Goal: Task Accomplishment & Management: Use online tool/utility

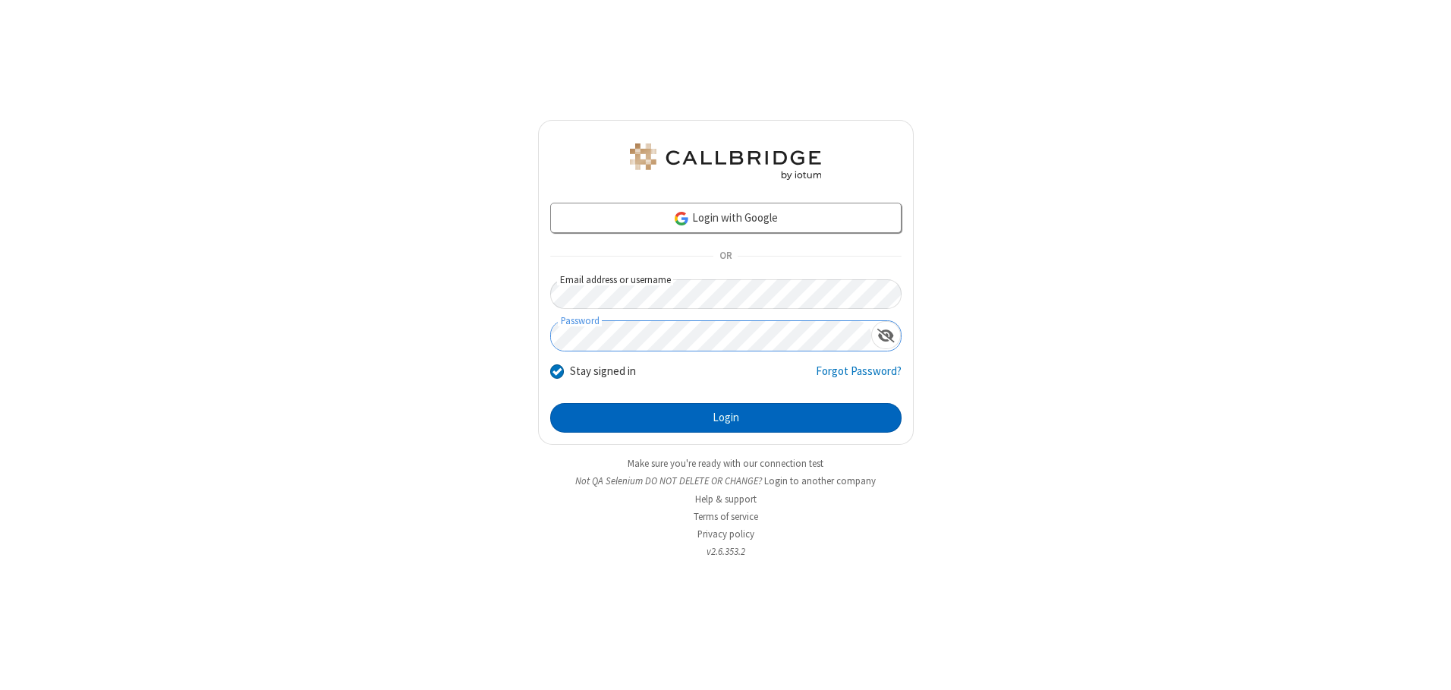
click at [725, 417] on button "Login" at bounding box center [725, 418] width 351 height 30
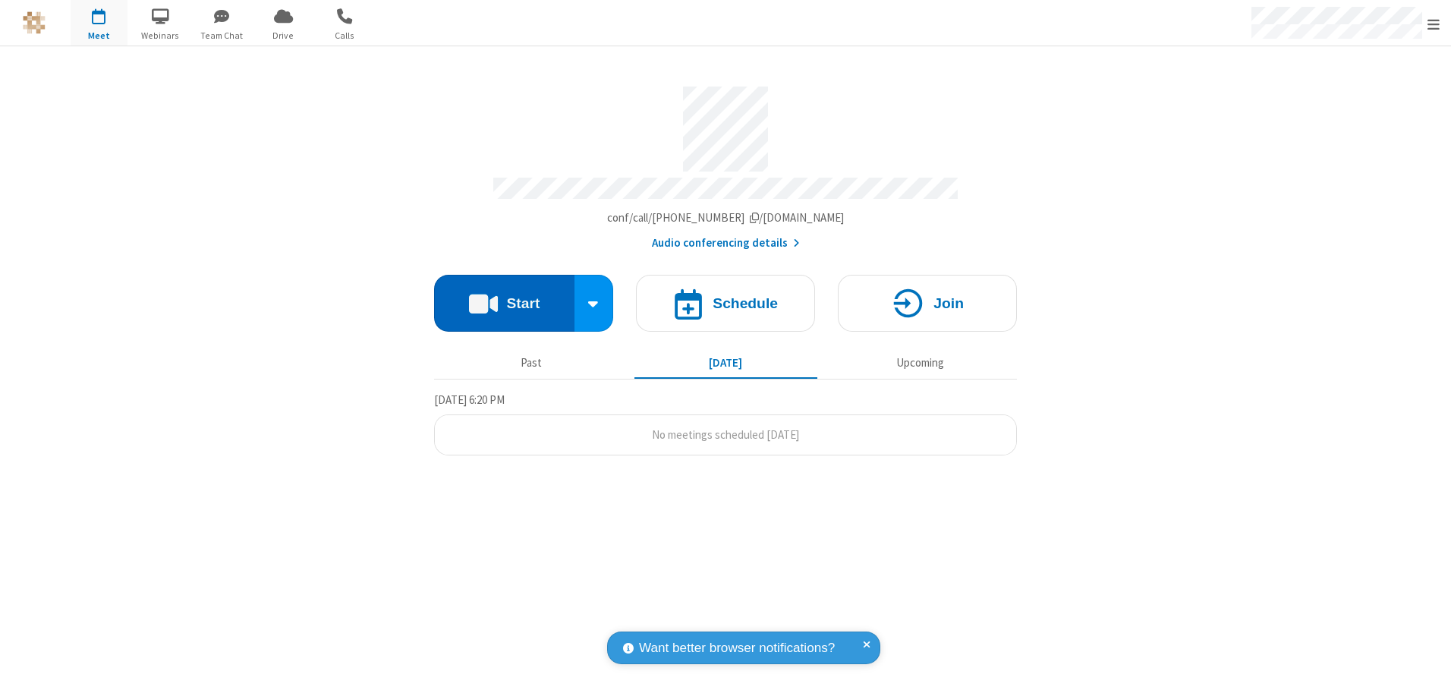
click at [504, 297] on button "Start" at bounding box center [504, 303] width 140 height 57
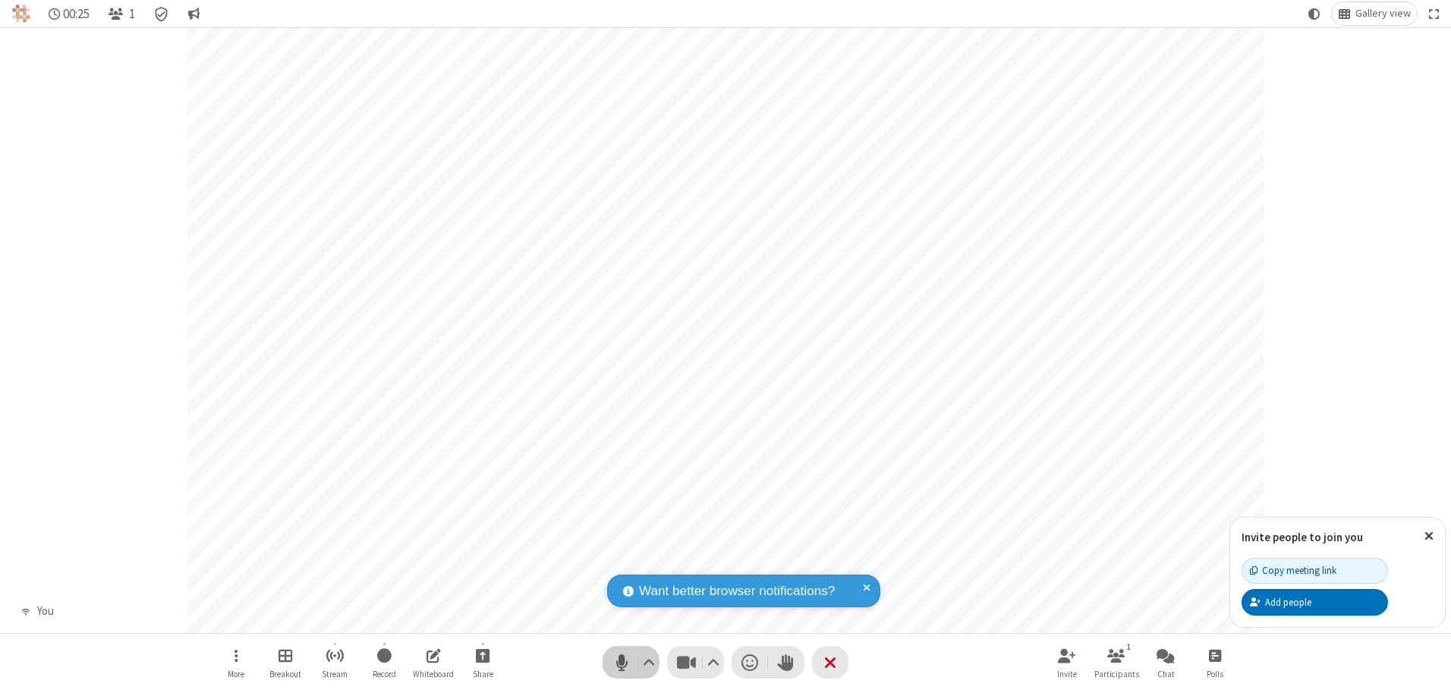
click at [621, 662] on span "Mute (Alt+A)" at bounding box center [621, 662] width 23 height 22
click at [621, 662] on span "Unmute (Alt+A)" at bounding box center [621, 662] width 23 height 22
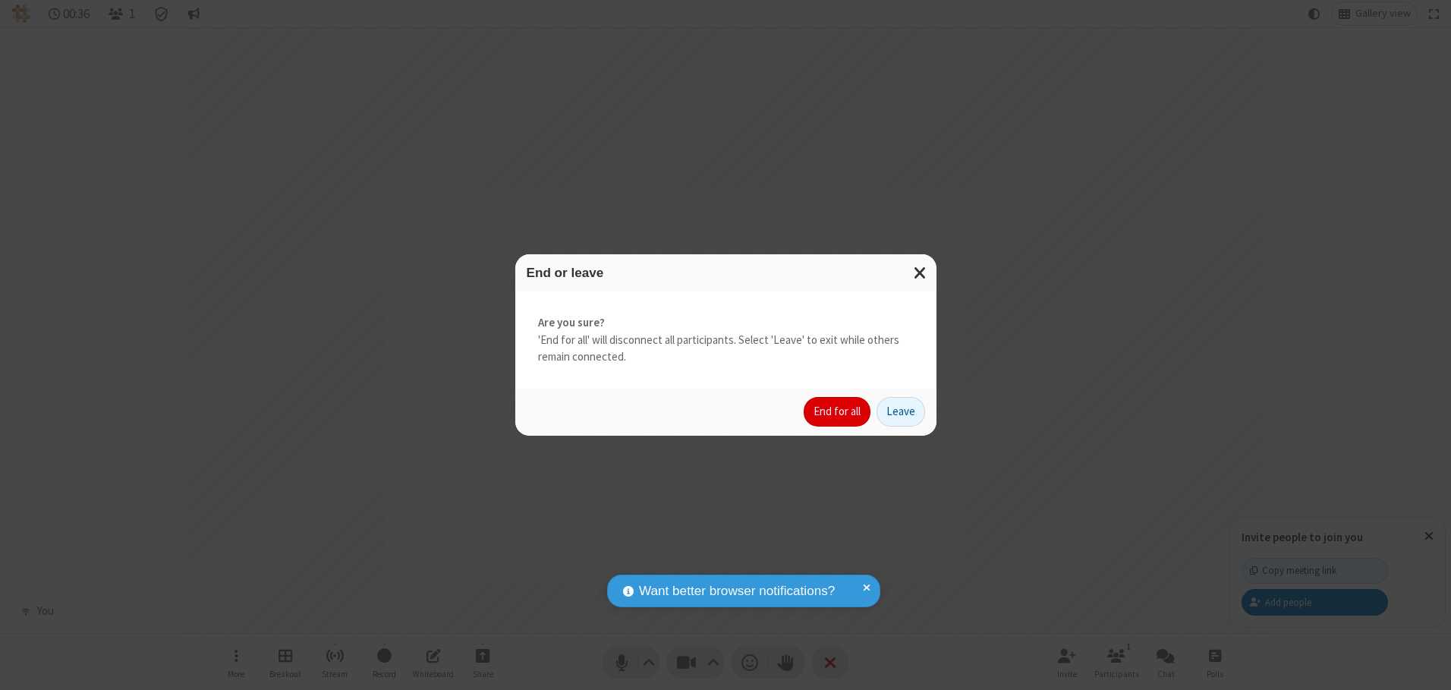
click at [838, 411] on button "End for all" at bounding box center [837, 412] width 67 height 30
